Goal: Information Seeking & Learning: Learn about a topic

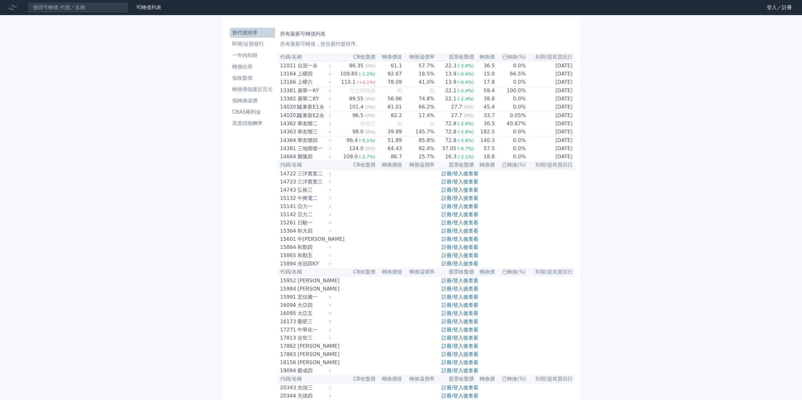
scroll to position [1384, 0]
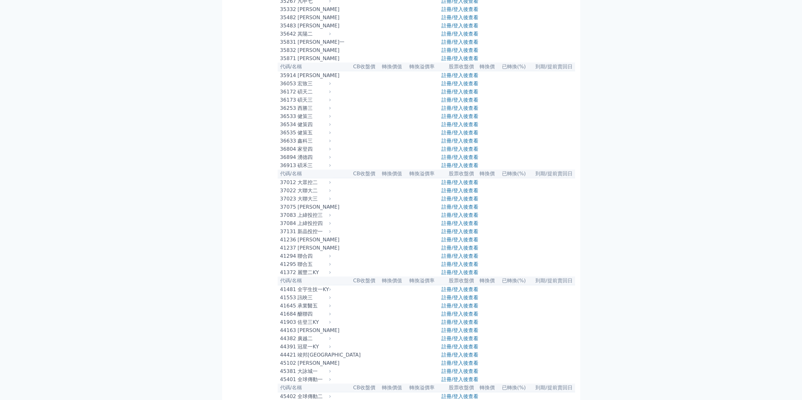
click at [303, 104] on div "碩天三" at bounding box center [313, 100] width 32 height 8
click at [449, 103] on link "註冊/登入後查看" at bounding box center [459, 100] width 37 height 6
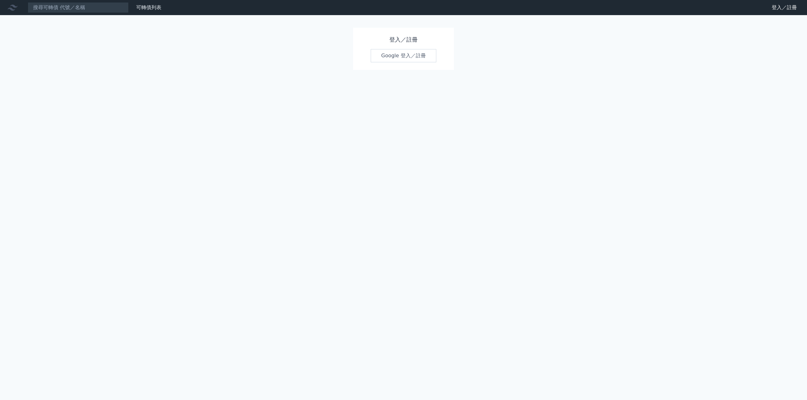
click at [404, 57] on link "Google 登入／註冊" at bounding box center [404, 55] width 66 height 13
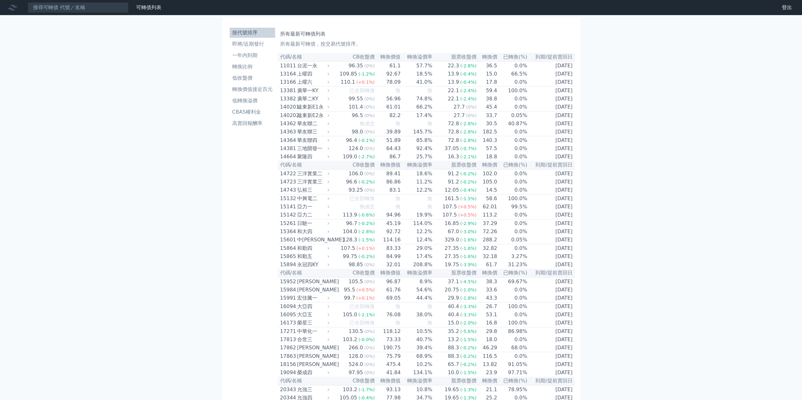
scroll to position [1391, 0]
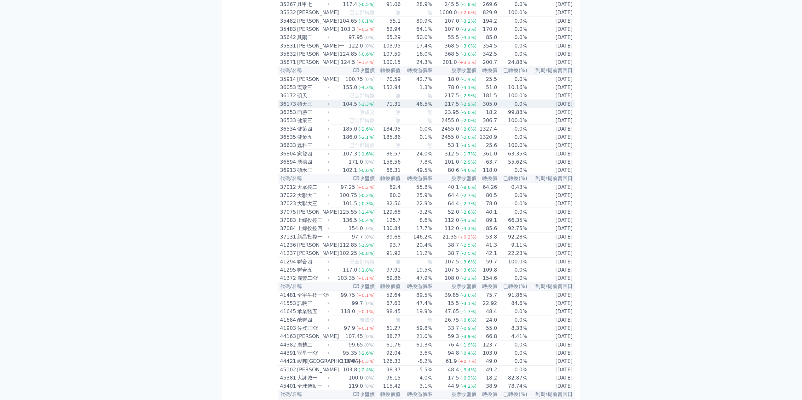
click at [308, 108] on div "碩天三" at bounding box center [312, 105] width 31 height 8
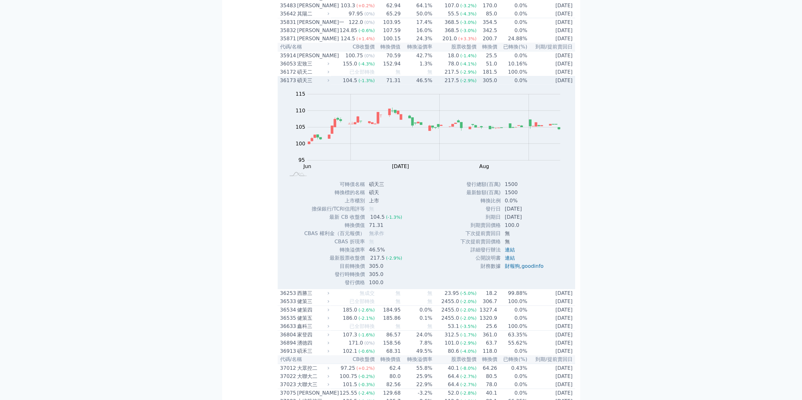
scroll to position [1423, 0]
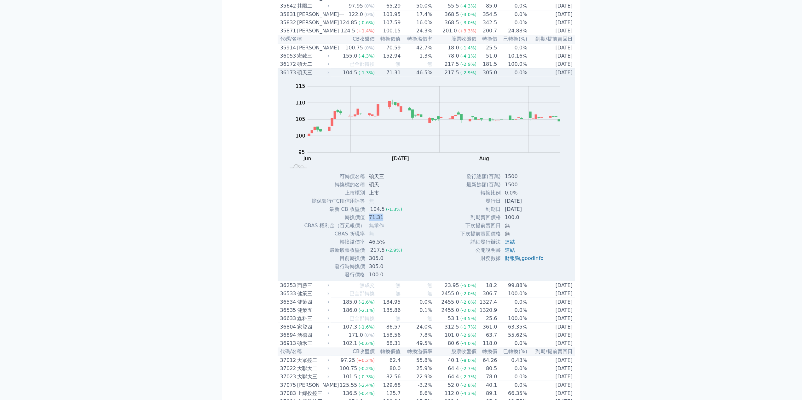
drag, startPoint x: 368, startPoint y: 324, endPoint x: 388, endPoint y: 327, distance: 19.9
click at [388, 222] on td "71.31" at bounding box center [386, 218] width 42 height 8
drag, startPoint x: 369, startPoint y: 365, endPoint x: 369, endPoint y: 361, distance: 4.4
click at [369, 263] on td "305.0" at bounding box center [386, 259] width 42 height 8
drag, startPoint x: 379, startPoint y: 316, endPoint x: 394, endPoint y: 365, distance: 50.8
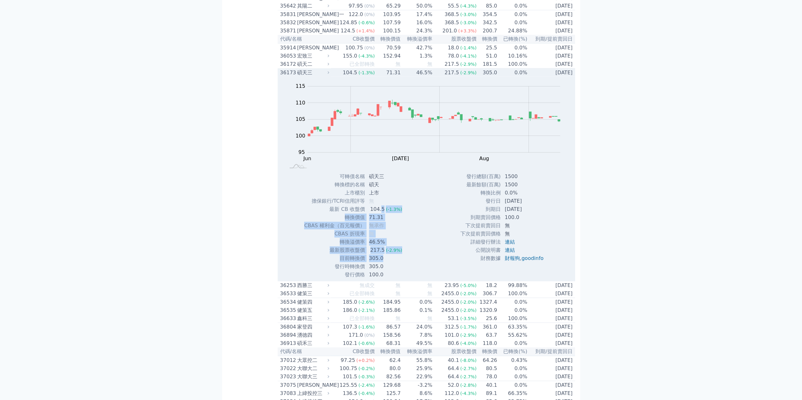
click at [393, 279] on tbody "可轉債名稱 碩天三 轉換標的名稱 碩天 上市櫃別 上市 擔保銀行/TCRI信用評等 無 最新 CB 收盤價 104.5 (-1.3%) 無" at bounding box center [355, 226] width 103 height 107
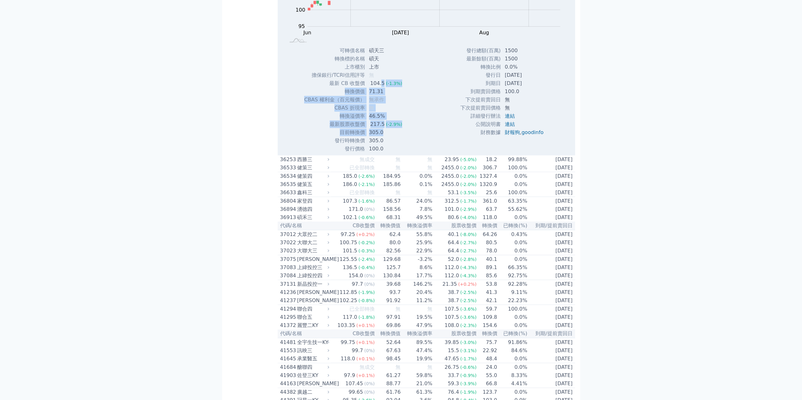
click at [378, 103] on span "無承作" at bounding box center [376, 100] width 15 height 6
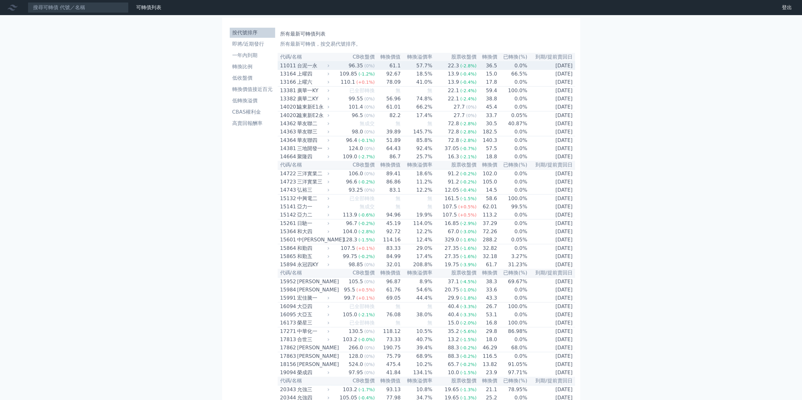
click at [293, 68] on div "11011" at bounding box center [287, 66] width 15 height 8
